Goal: Task Accomplishment & Management: Manage account settings

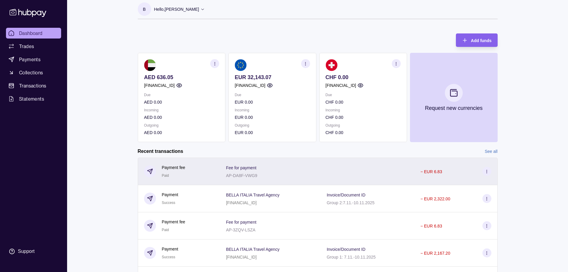
scroll to position [46, 0]
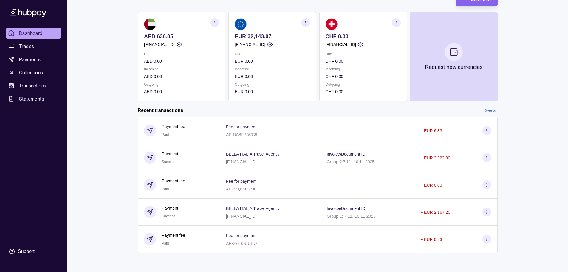
click at [493, 111] on link "See all" at bounding box center [491, 110] width 13 height 7
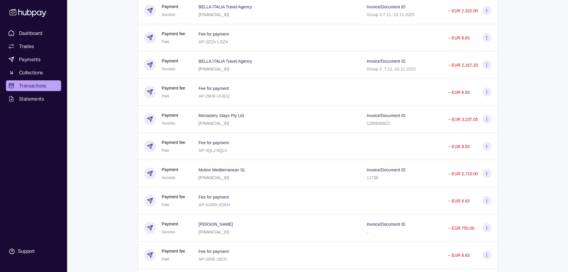
scroll to position [119, 0]
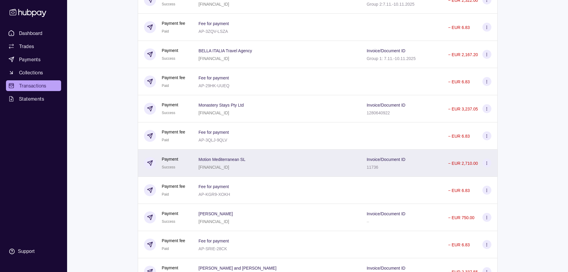
click at [488, 164] on icon at bounding box center [486, 163] width 4 height 4
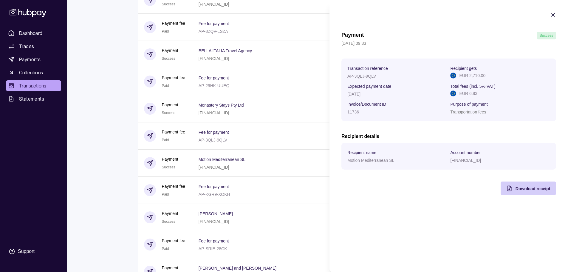
click at [546, 192] on div "Download receipt" at bounding box center [523, 187] width 53 height 13
click at [553, 15] on icon "button" at bounding box center [552, 14] width 3 height 3
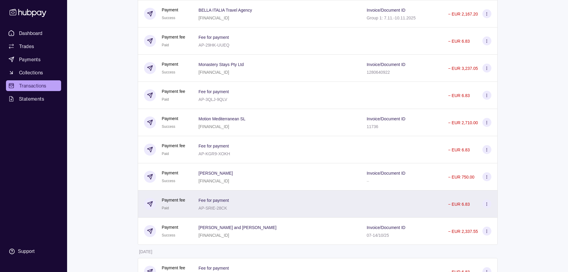
scroll to position [179, 0]
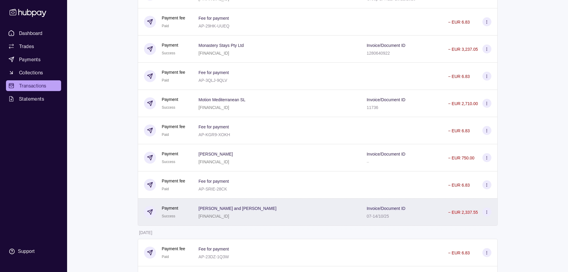
click at [484, 210] on section at bounding box center [486, 211] width 9 height 9
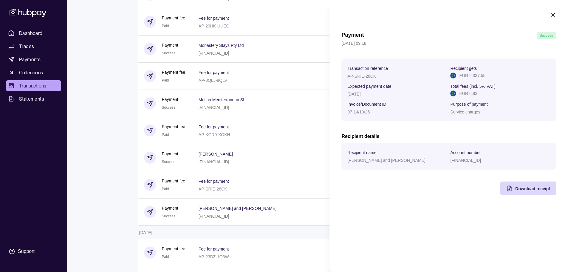
click at [553, 13] on icon "button" at bounding box center [553, 15] width 6 height 6
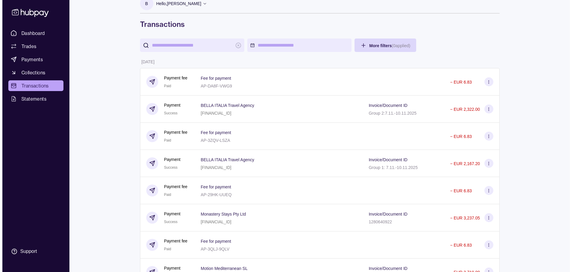
scroll to position [0, 0]
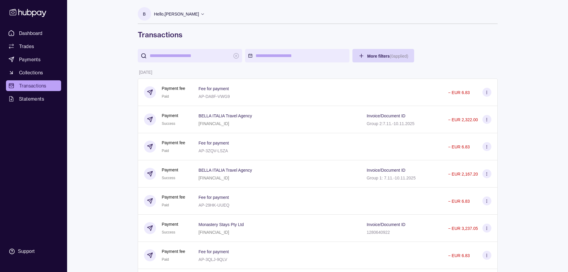
click at [35, 14] on icon at bounding box center [27, 12] width 39 height 11
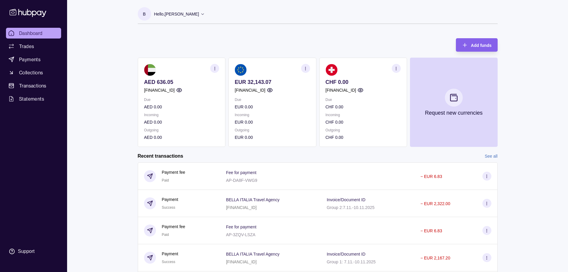
drag, startPoint x: 190, startPoint y: 16, endPoint x: 193, endPoint y: 17, distance: 3.6
click at [190, 16] on div "Hello, [PERSON_NAME]" at bounding box center [179, 14] width 51 height 13
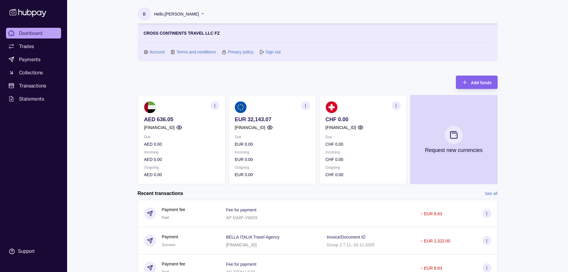
click at [272, 50] on link "Sign out" at bounding box center [272, 52] width 15 height 7
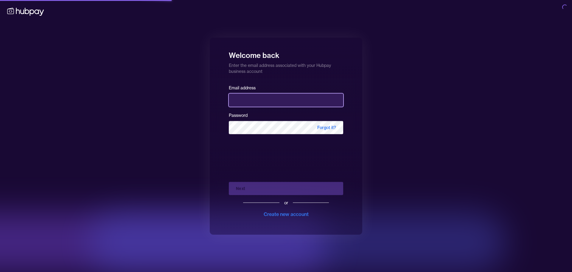
type input "**********"
